Goal: Task Accomplishment & Management: Complete application form

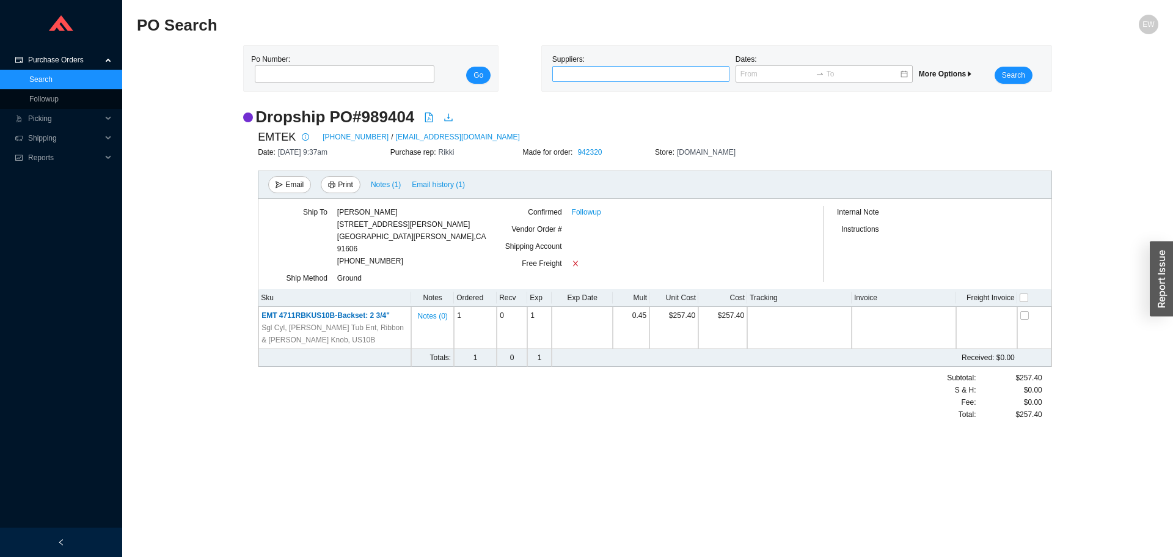
click at [621, 68] on div at bounding box center [636, 74] width 162 height 12
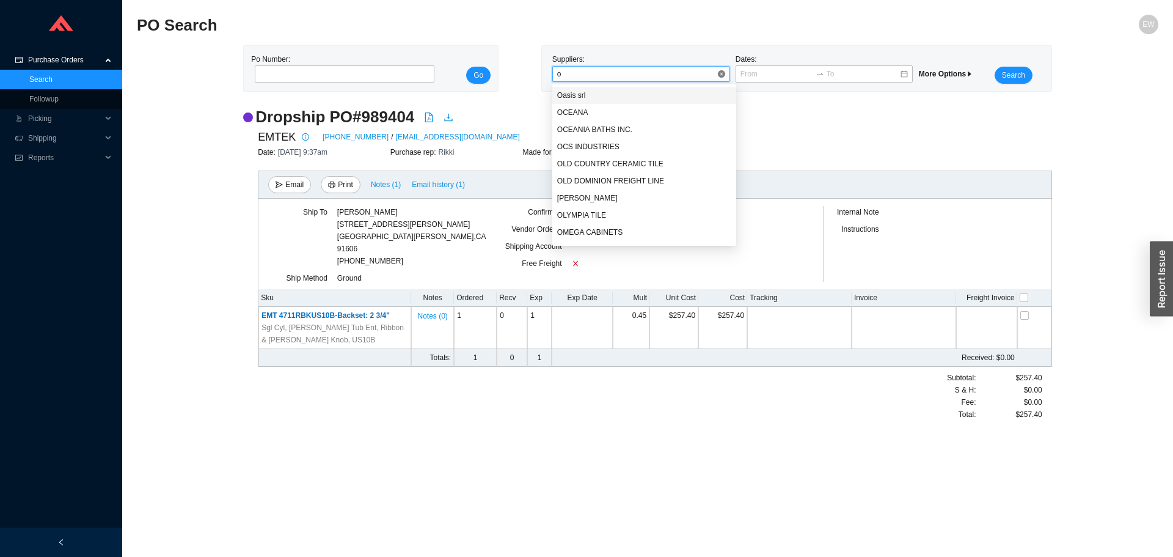
type input "os"
click at [607, 92] on div "OS&B" at bounding box center [644, 95] width 175 height 11
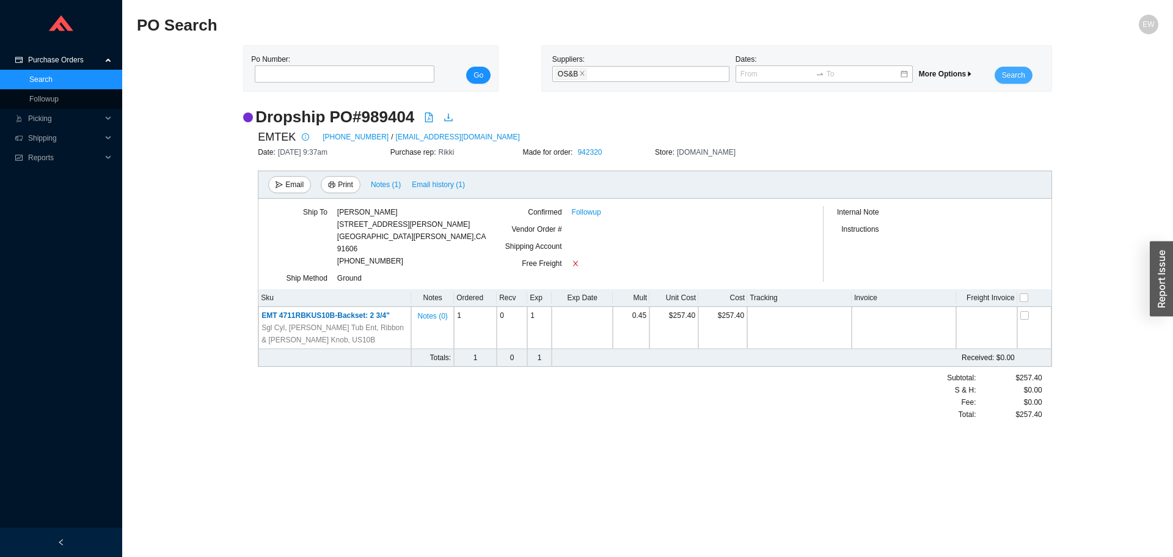
click at [1013, 75] on span "Search" at bounding box center [1013, 75] width 23 height 12
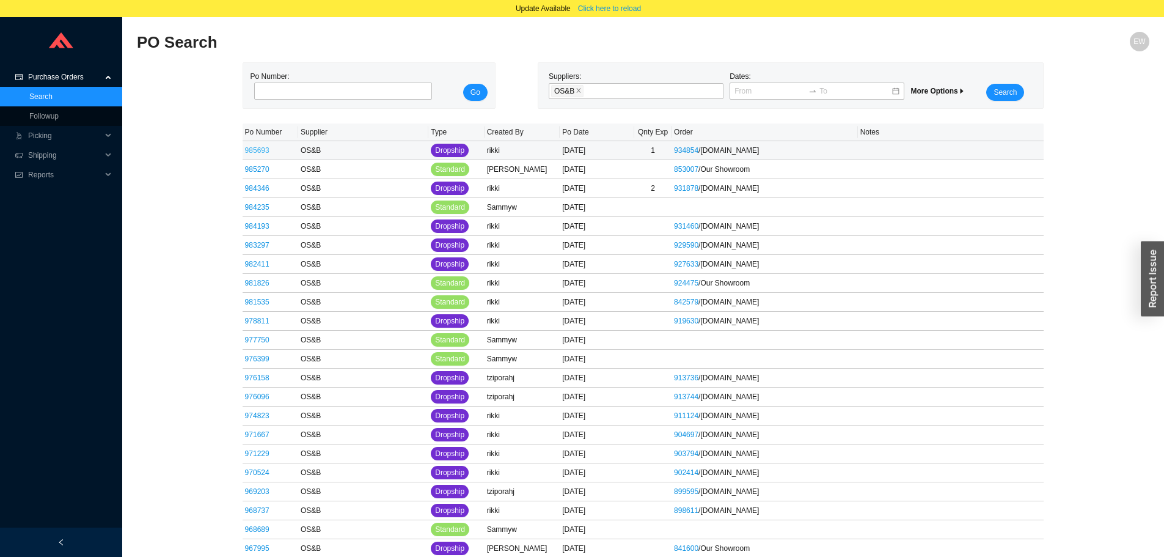
click at [252, 150] on link "985693" at bounding box center [257, 150] width 24 height 9
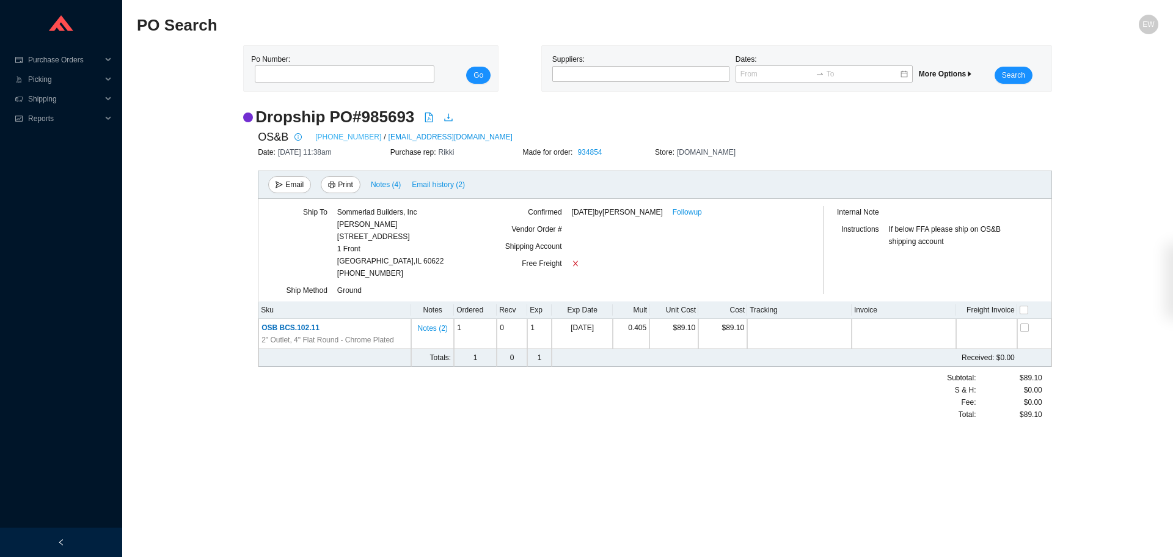
click at [351, 138] on link "1.877.314.6040" at bounding box center [348, 137] width 66 height 12
paste input "988910"
type input "988910"
click at [480, 72] on span "Go" at bounding box center [479, 75] width 10 height 12
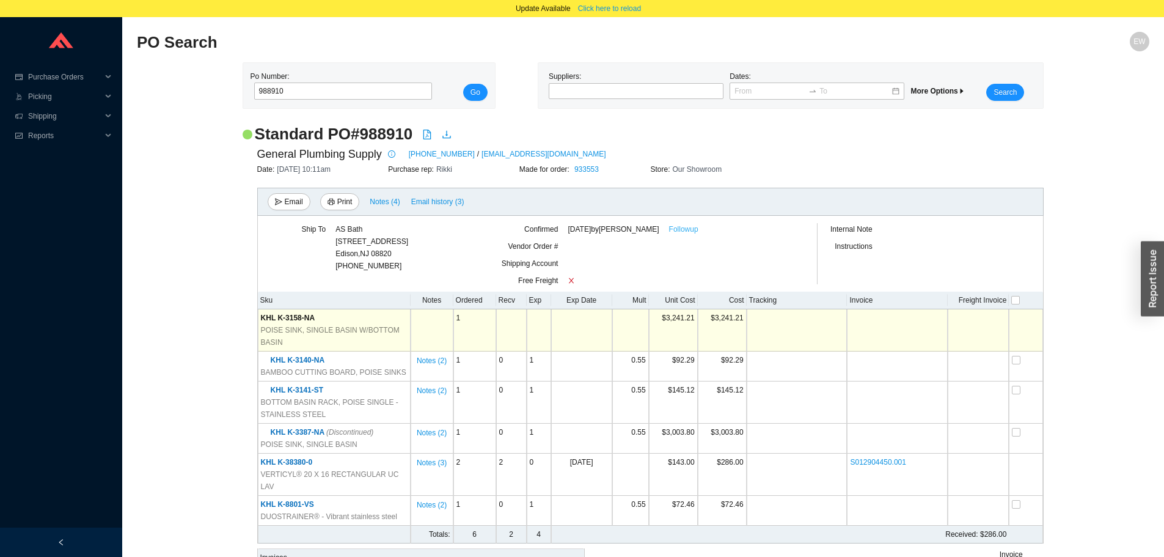
click at [669, 232] on link "Followup" at bounding box center [683, 229] width 29 height 12
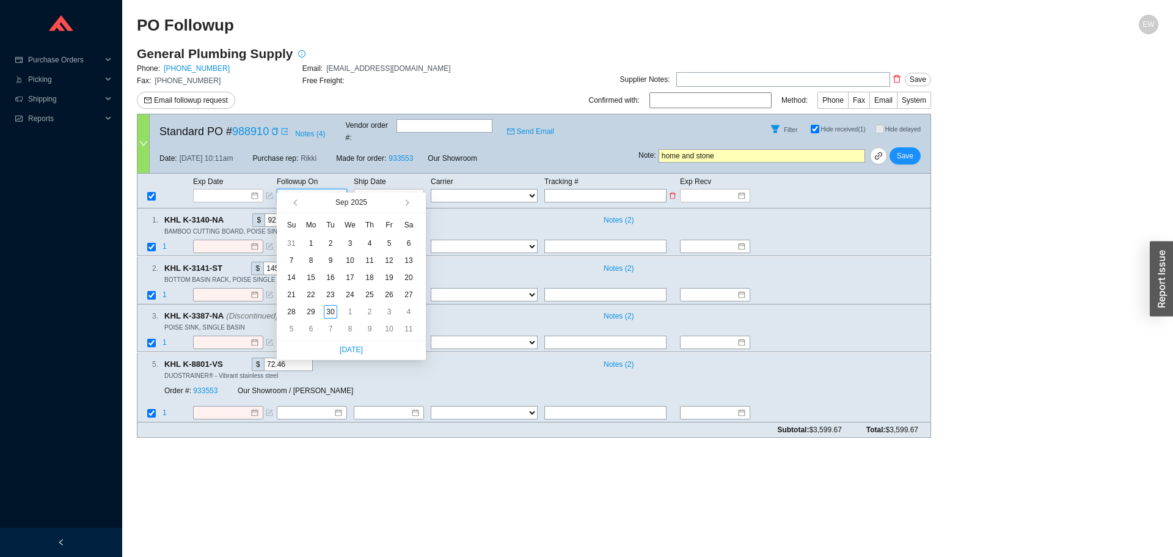
click at [326, 189] on input at bounding box center [308, 195] width 52 height 12
type input "9/4/2025"
click at [408, 194] on button "button" at bounding box center [406, 203] width 12 height 20
type input "10/28/2025"
click at [335, 312] on div "28" at bounding box center [330, 311] width 13 height 13
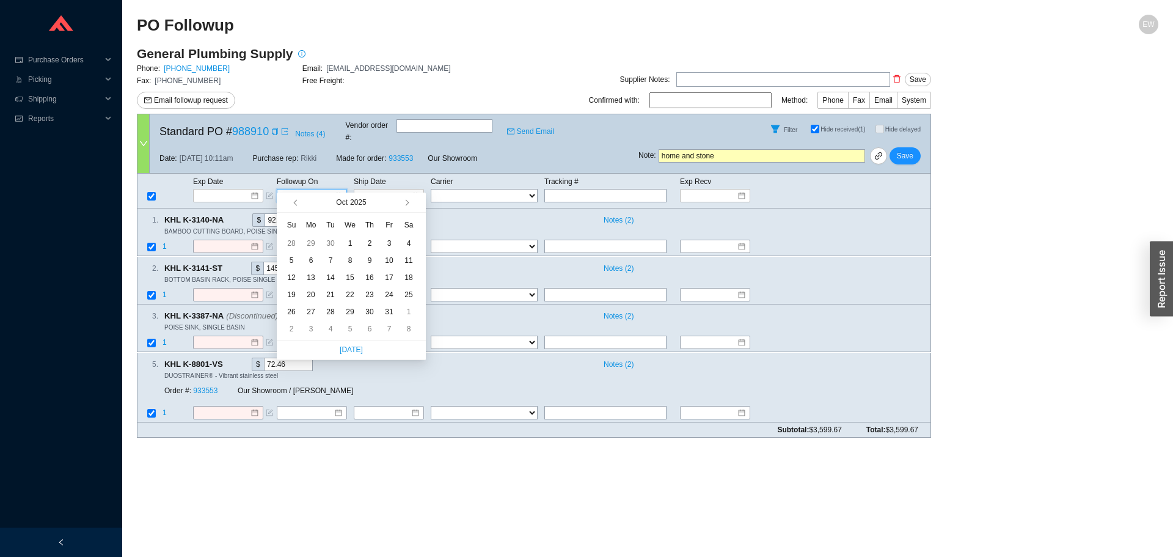
type input "10/28/2025"
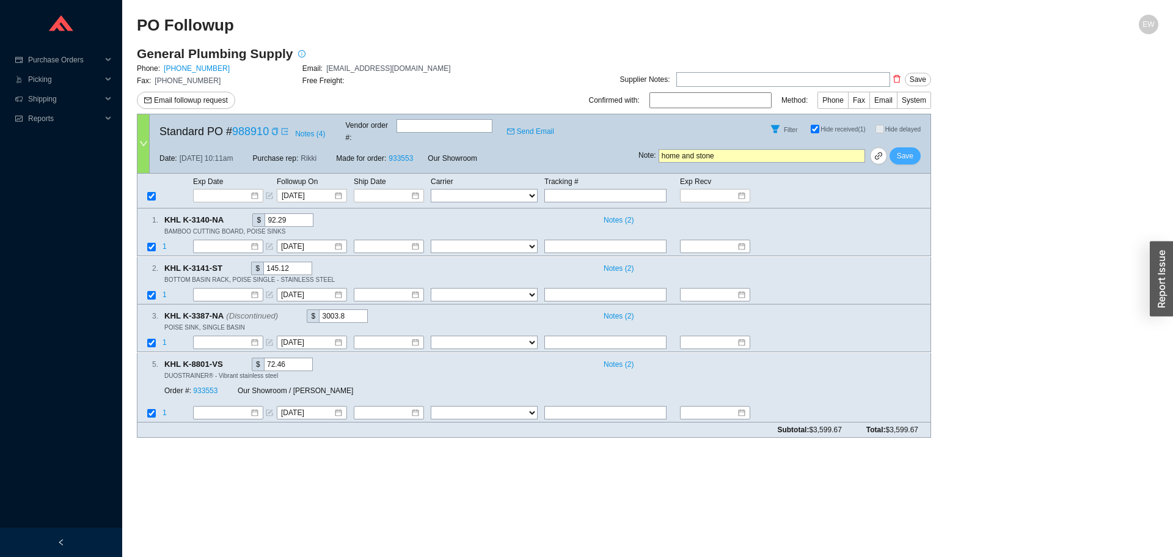
click at [909, 150] on span "Save" at bounding box center [905, 156] width 17 height 12
click at [926, 109] on span "No" at bounding box center [924, 112] width 9 height 12
